Goal: Task Accomplishment & Management: Manage account settings

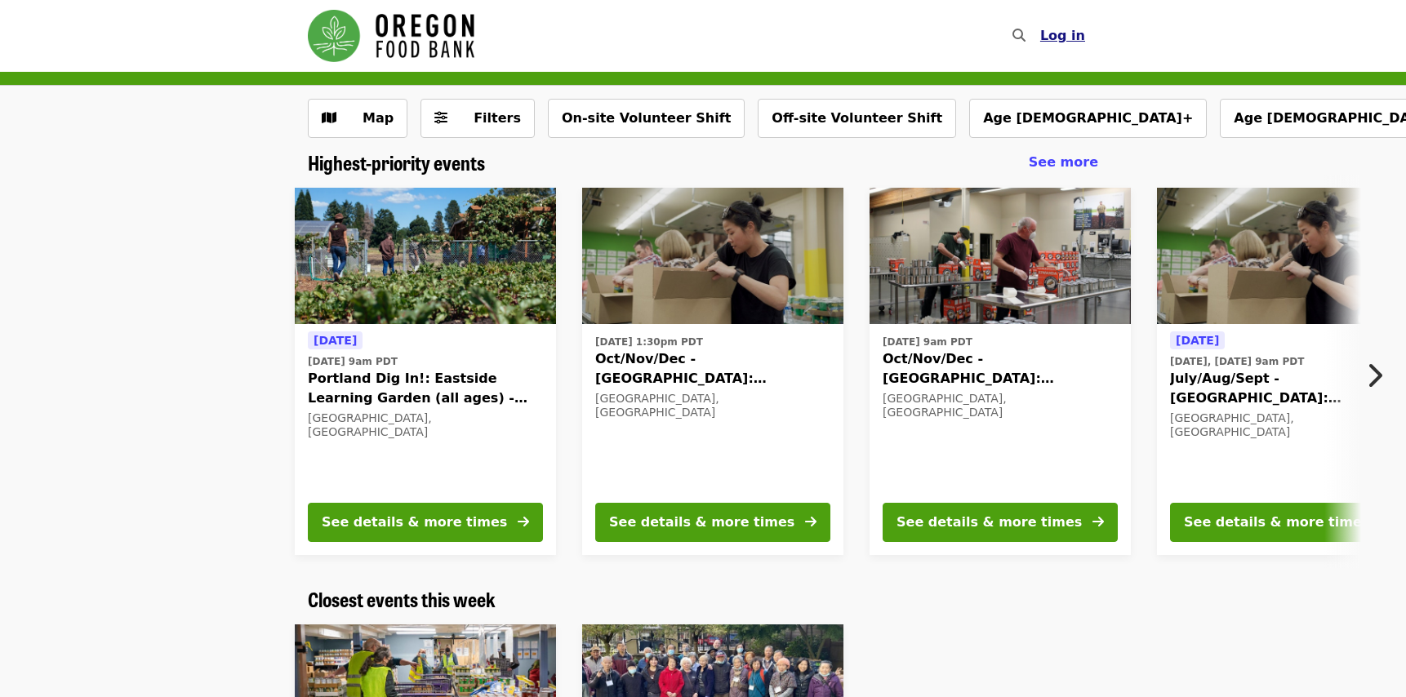
click at [1069, 37] on span "Log in" at bounding box center [1062, 36] width 45 height 16
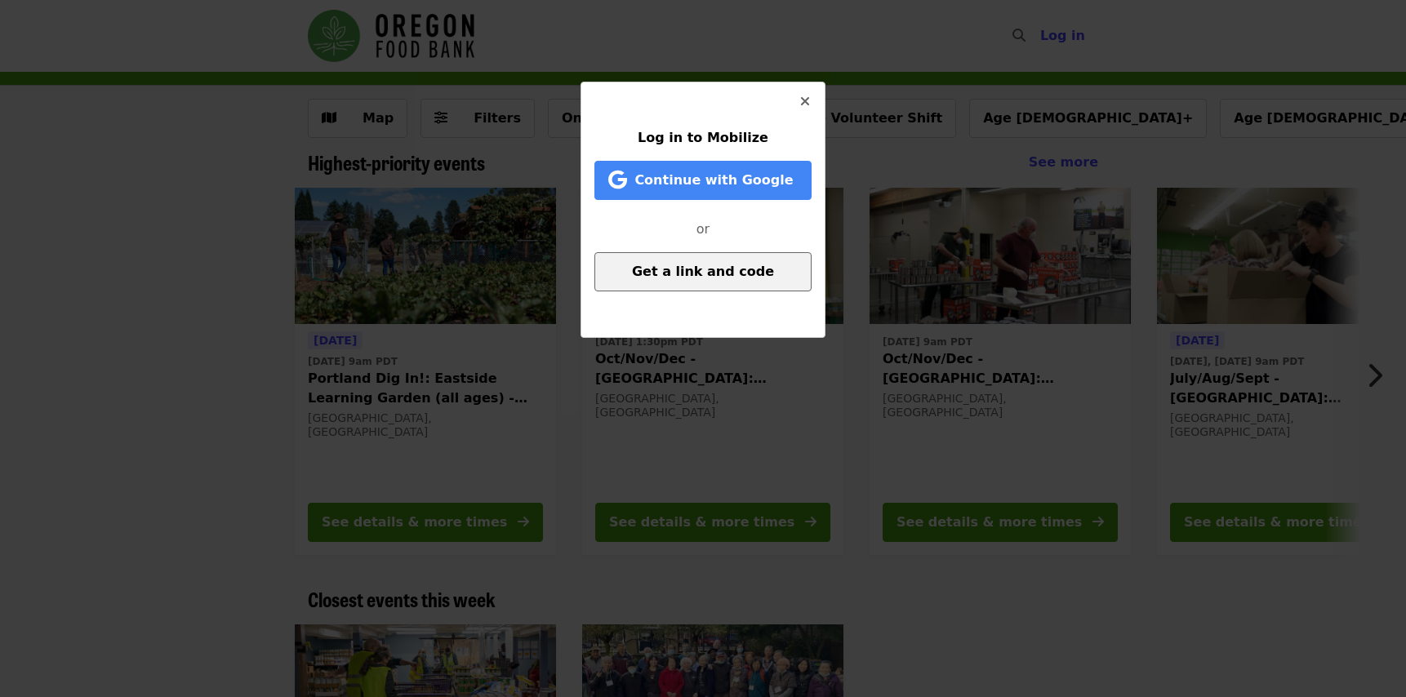
click at [682, 282] on button "Get a link and code" at bounding box center [702, 271] width 217 height 39
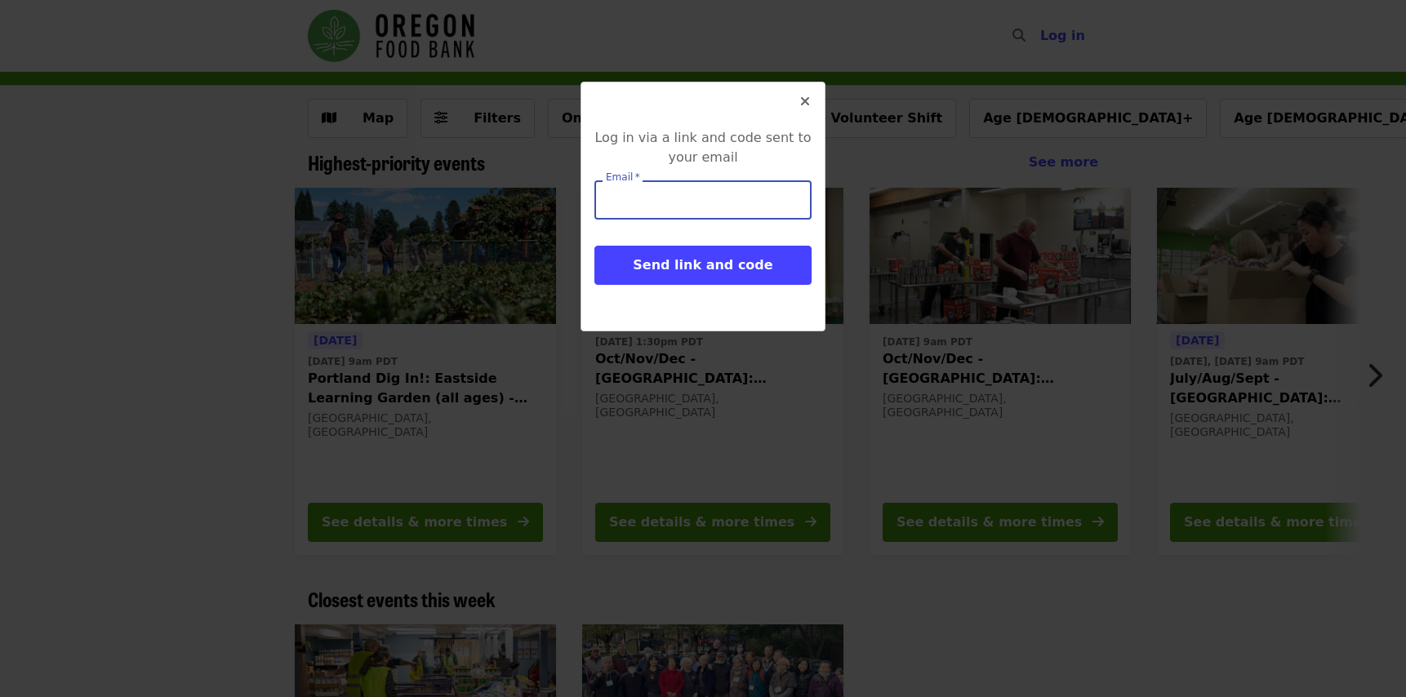
click at [638, 202] on input "Email   *" at bounding box center [702, 199] width 217 height 39
type input "**********"
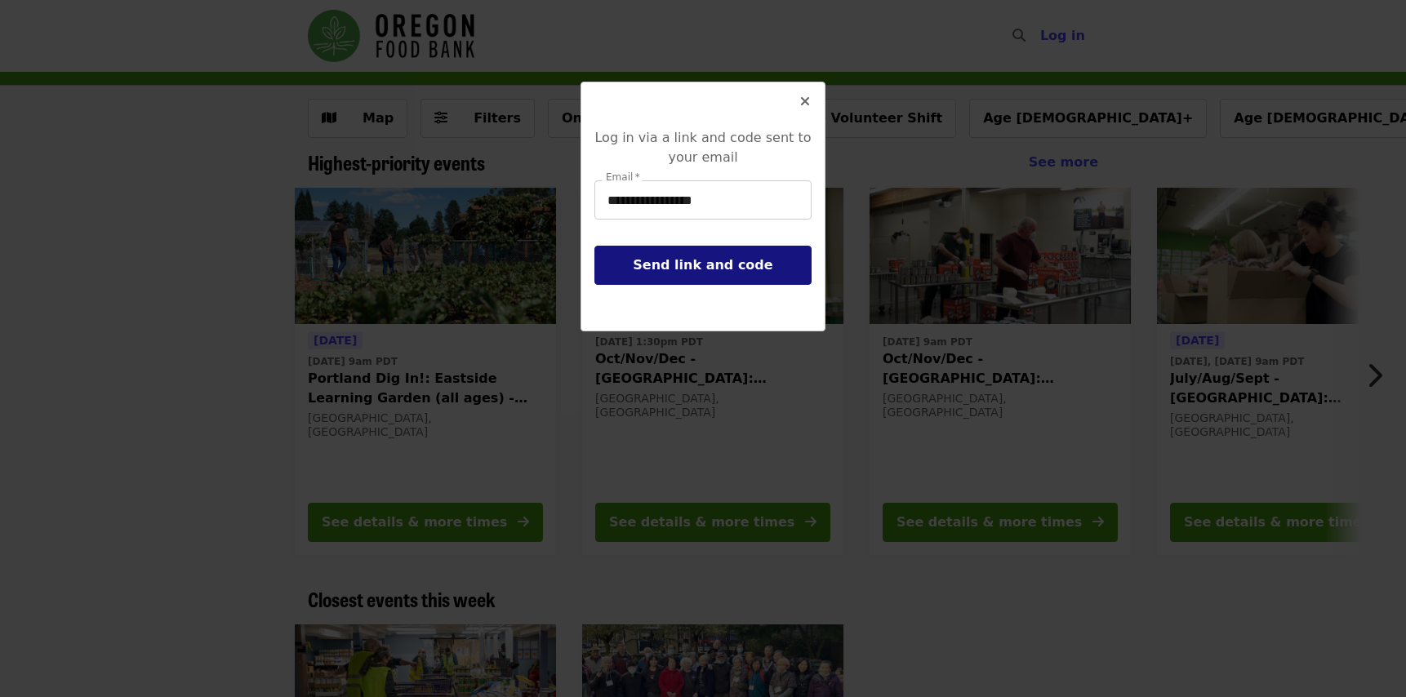
click at [683, 267] on span "Send link and code" at bounding box center [703, 265] width 140 height 16
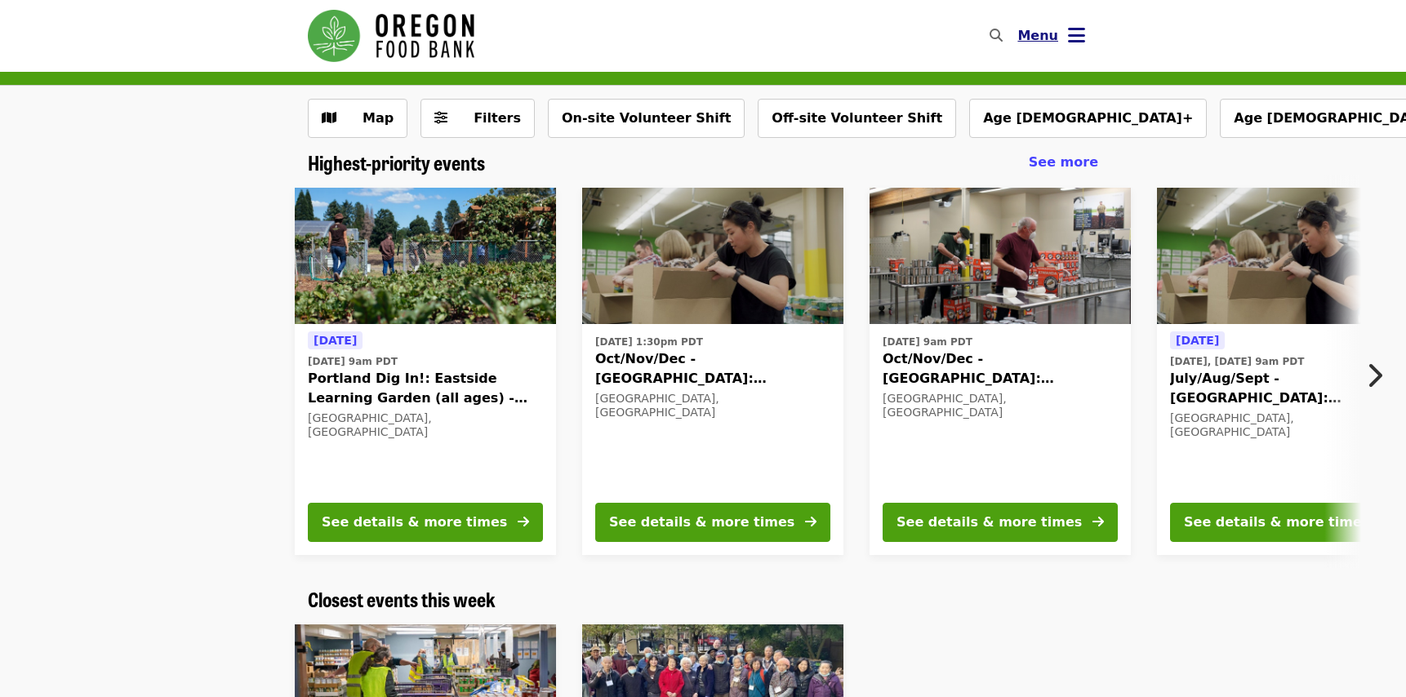
click at [1069, 42] on icon "bars icon" at bounding box center [1076, 36] width 17 height 24
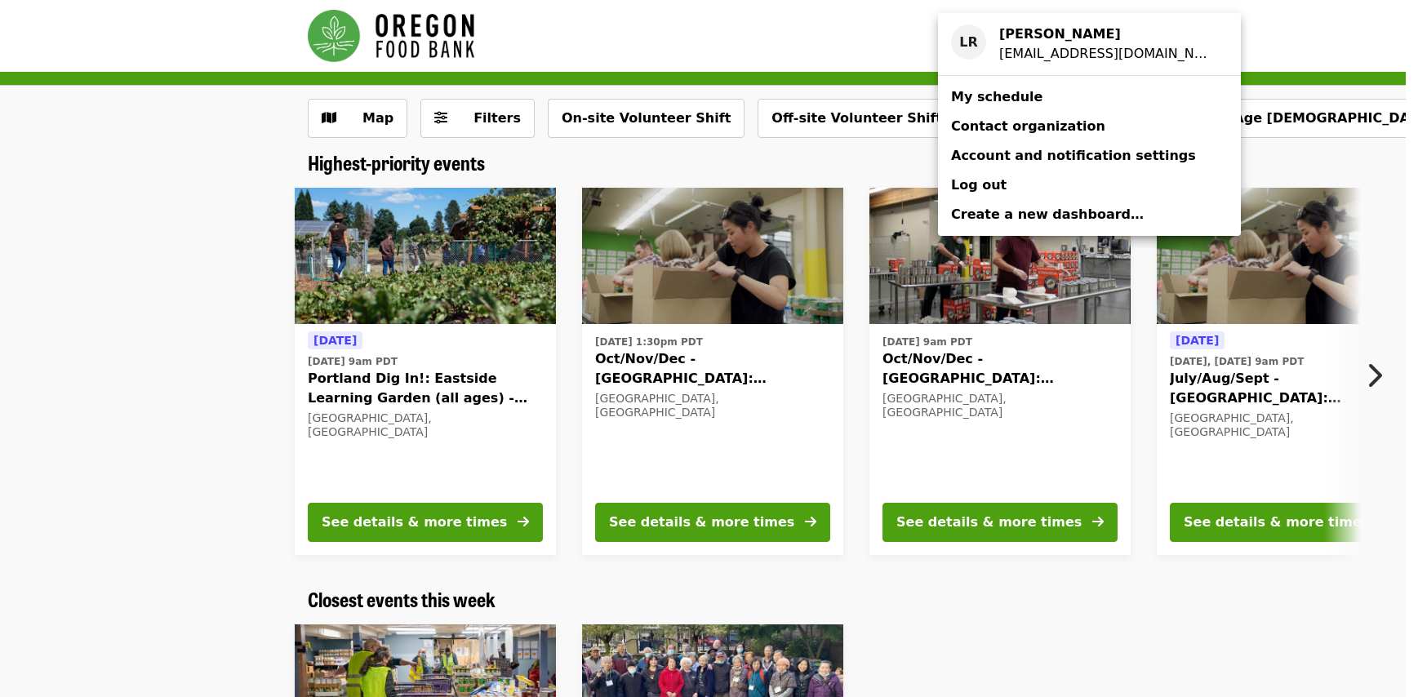
click at [999, 127] on span "Contact organization" at bounding box center [1028, 126] width 154 height 16
click at [1002, 99] on span "My schedule" at bounding box center [996, 97] width 91 height 16
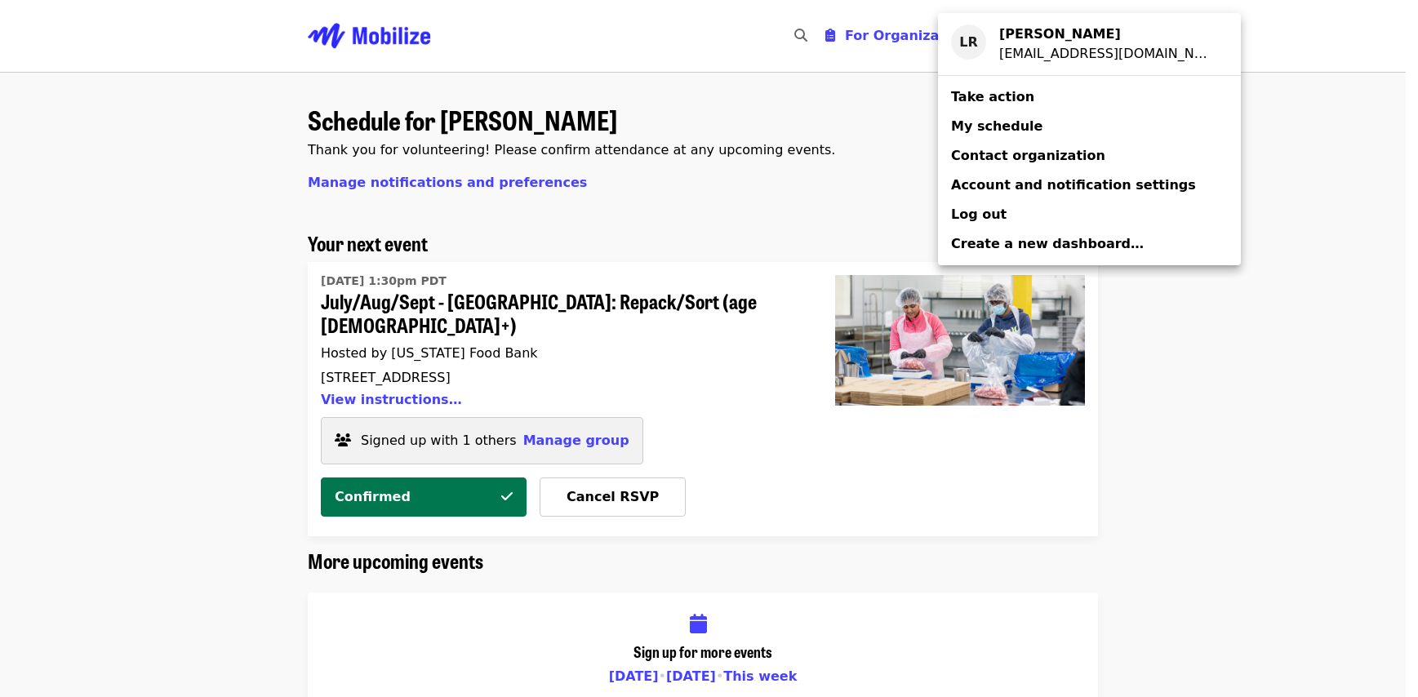
click at [622, 474] on div "Account menu" at bounding box center [709, 348] width 1418 height 697
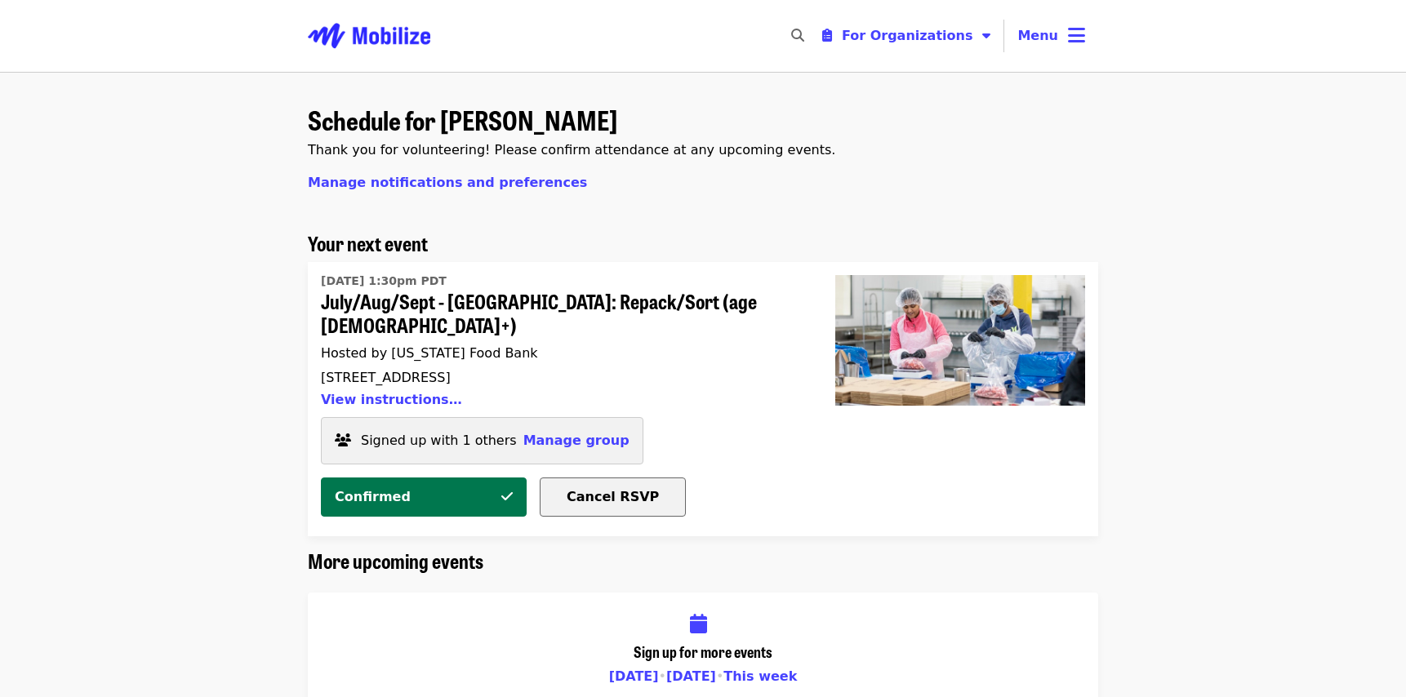
click at [594, 489] on span "Cancel RSVP" at bounding box center [613, 497] width 92 height 16
